Goal: Find specific page/section: Find specific page/section

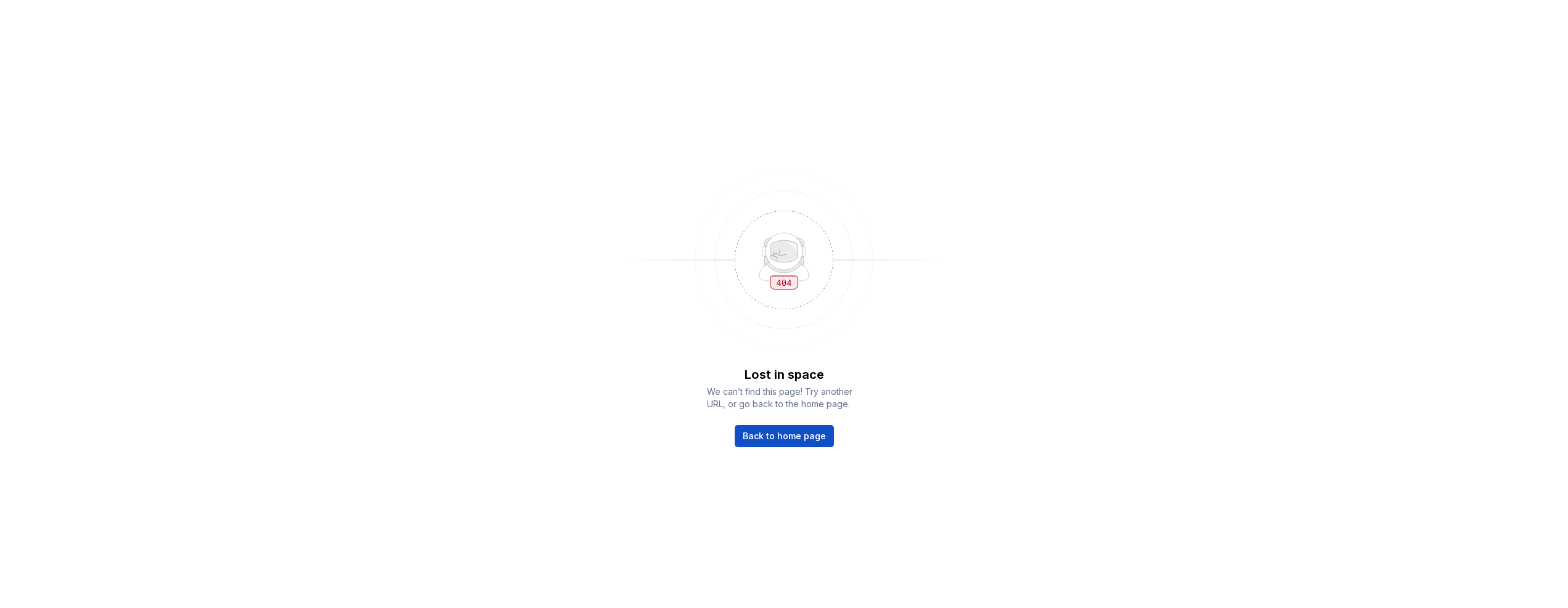
click at [794, 438] on span "Back to home page" at bounding box center [784, 436] width 83 height 12
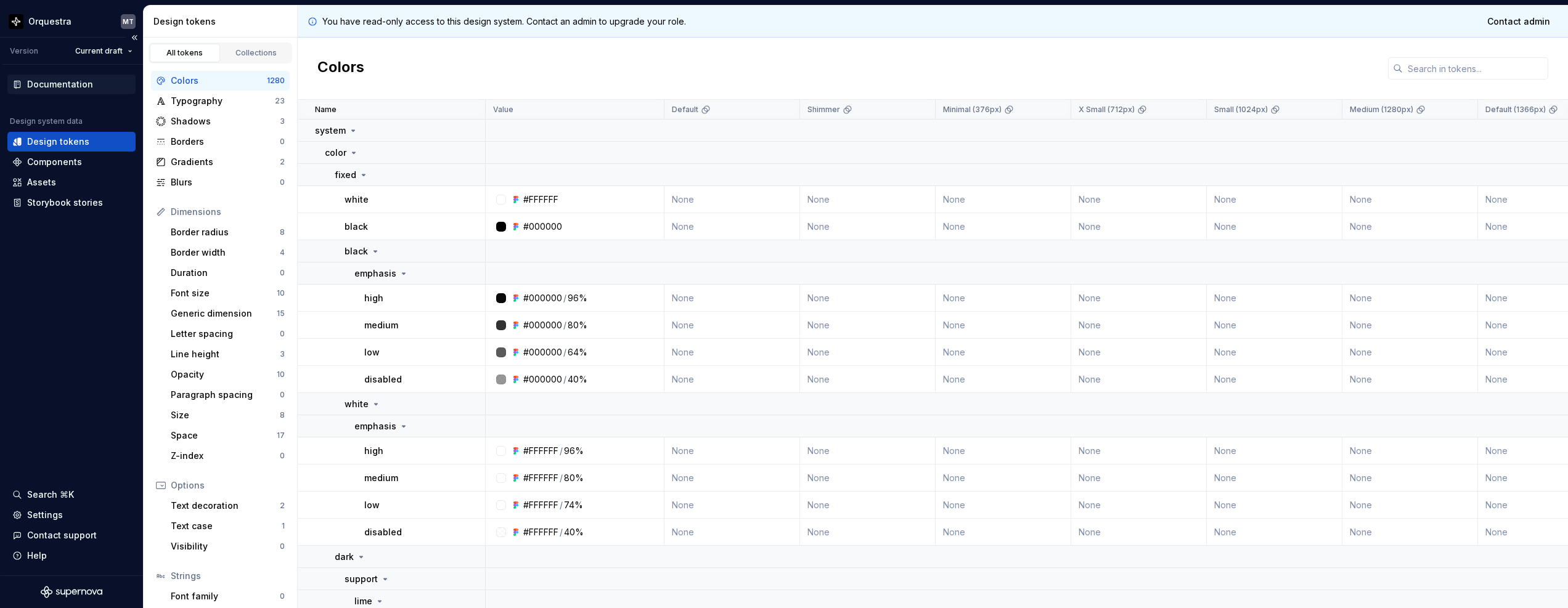
click at [83, 83] on div "Documentation" at bounding box center [60, 84] width 66 height 12
